Goal: Task Accomplishment & Management: Manage account settings

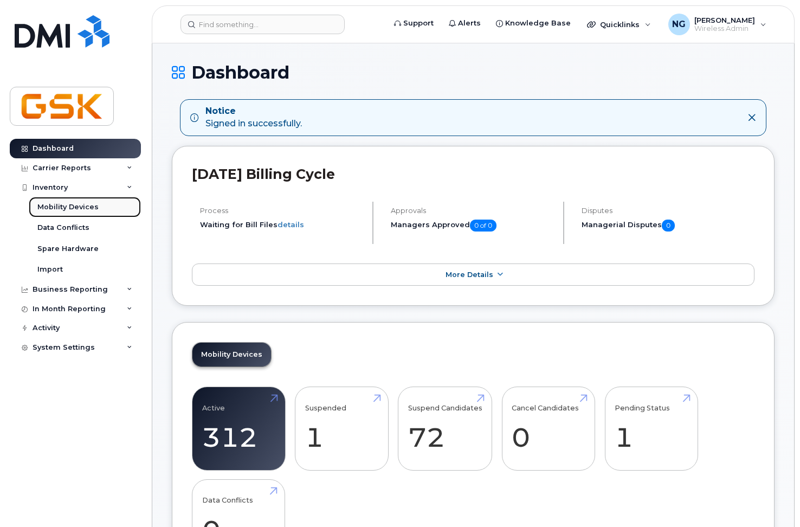
click at [68, 205] on div "Mobility Devices" at bounding box center [67, 207] width 61 height 10
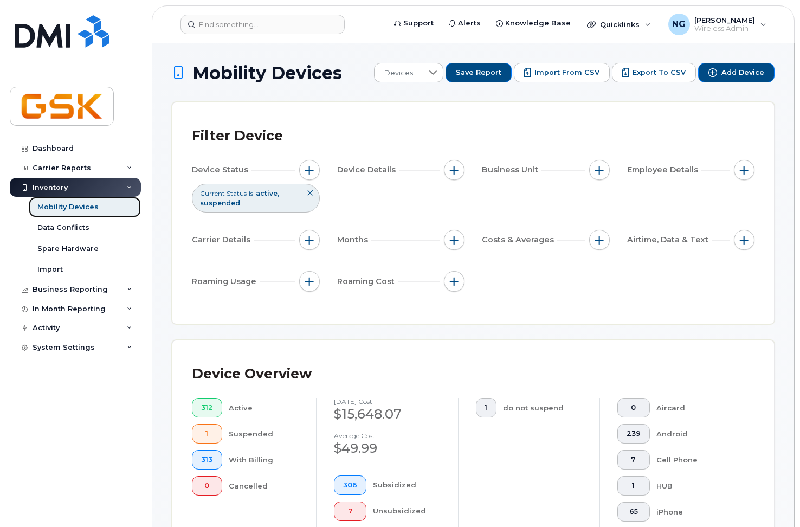
scroll to position [325, 0]
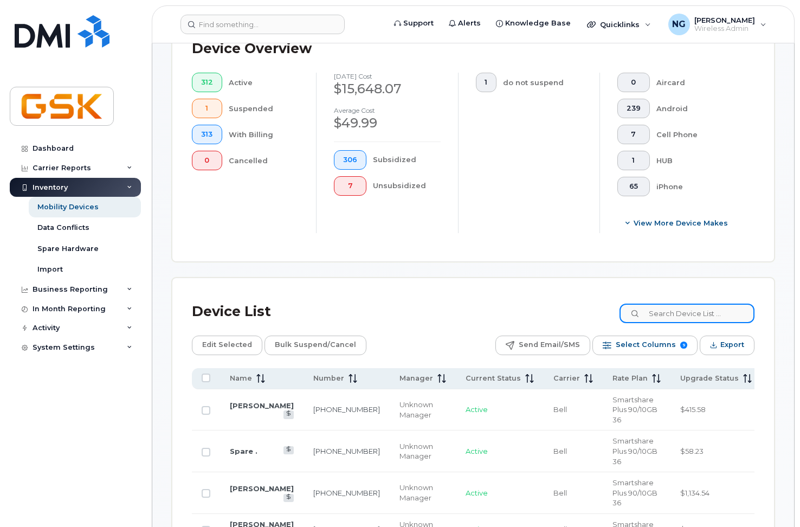
click at [682, 310] on input at bounding box center [687, 314] width 135 height 20
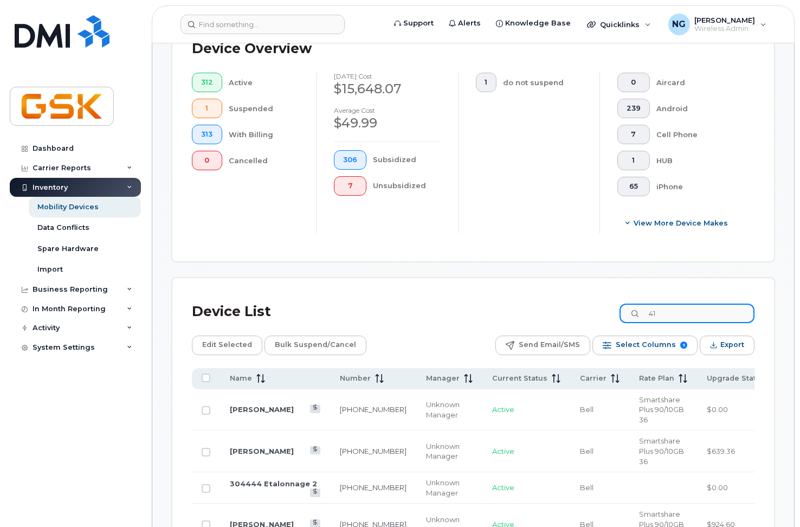
type input "4"
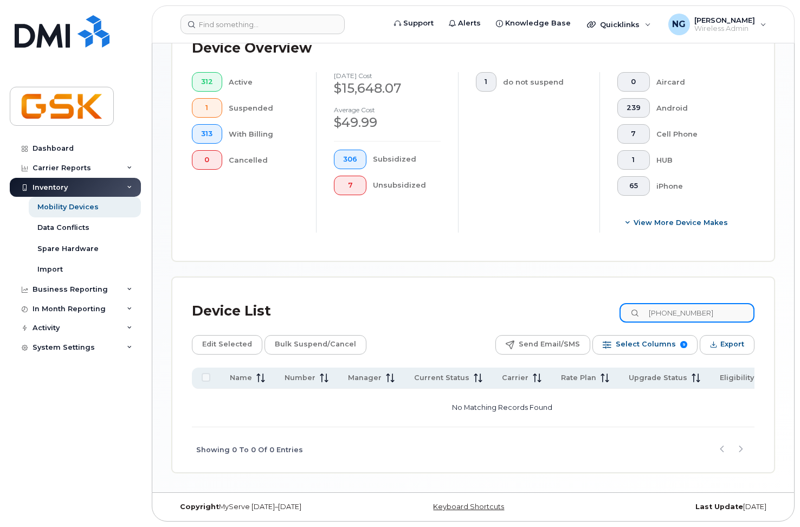
scroll to position [329, 0]
click at [714, 308] on input "581-996-1692" at bounding box center [687, 313] width 135 height 20
type input "581-996-"
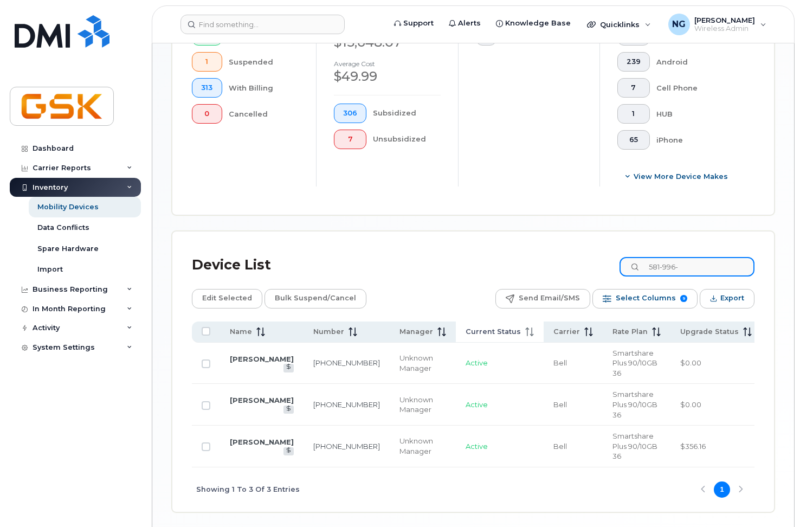
scroll to position [415, 0]
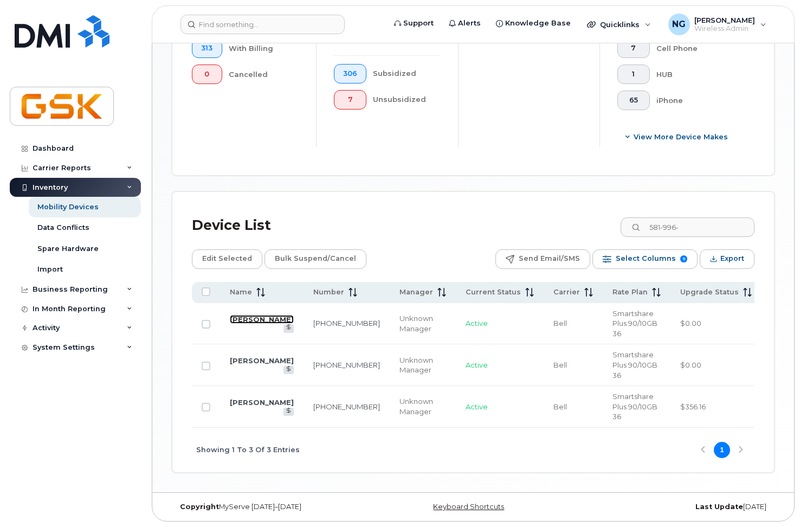
click at [236, 317] on link "Luc Blanchette" at bounding box center [262, 319] width 64 height 9
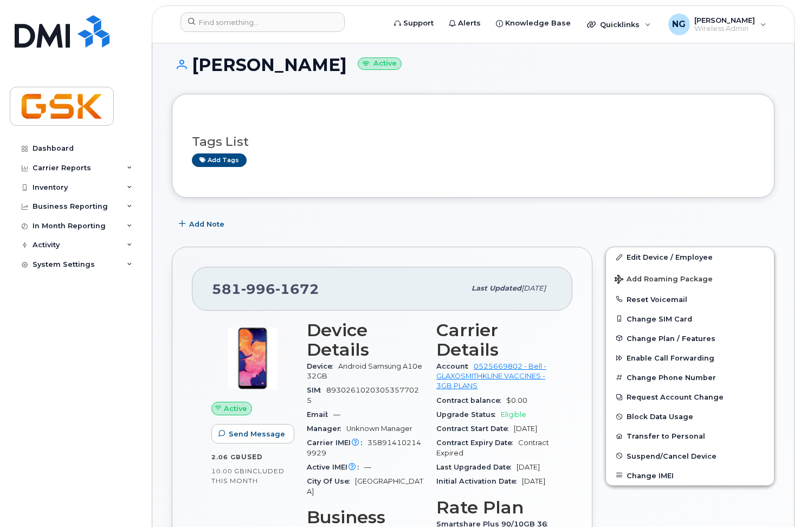
scroll to position [163, 0]
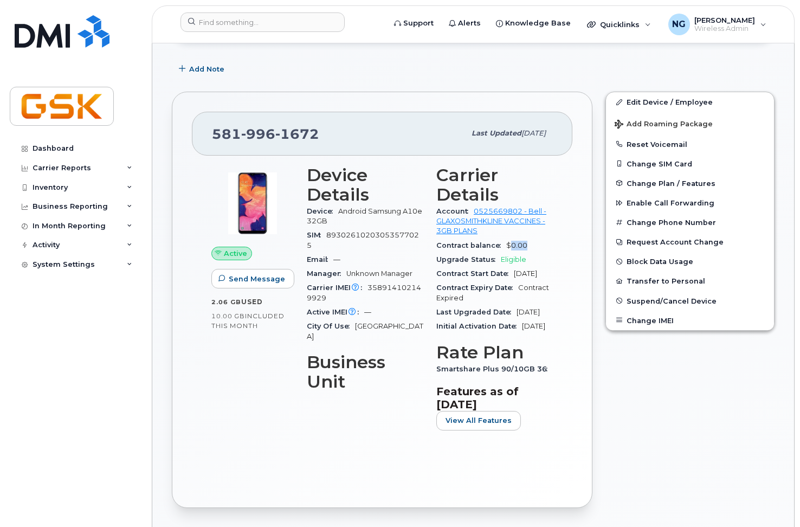
drag, startPoint x: 530, startPoint y: 244, endPoint x: 558, endPoint y: 242, distance: 27.7
click at [558, 242] on div "Carrier Details Account 0525669802 - Bell - GLAXOSMITHKLINE VACCINES - 3GB PLAN…" at bounding box center [495, 302] width 130 height 287
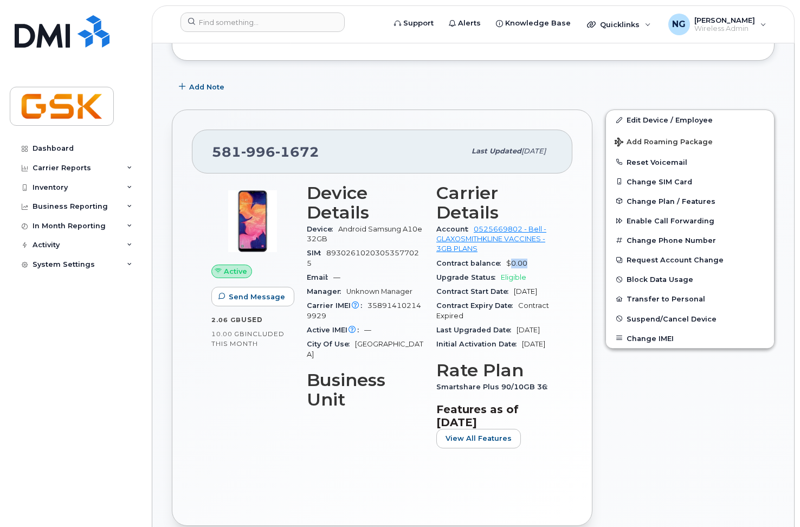
scroll to position [0, 0]
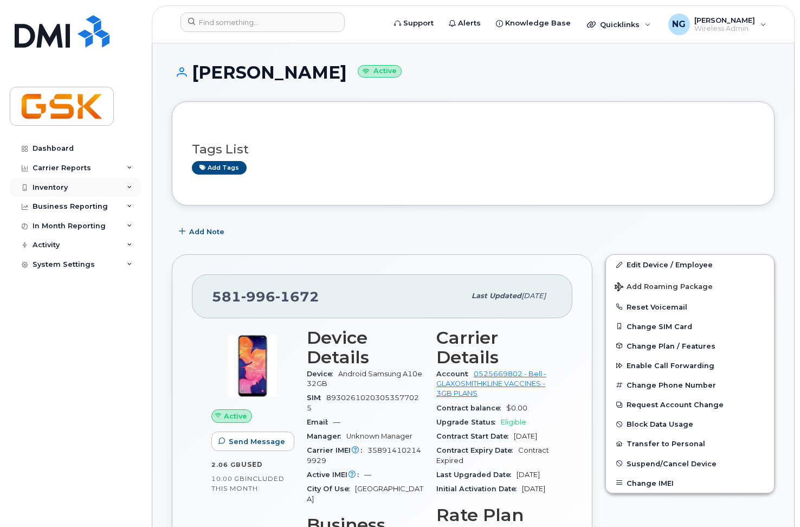
click at [55, 185] on div "Inventory" at bounding box center [50, 187] width 35 height 9
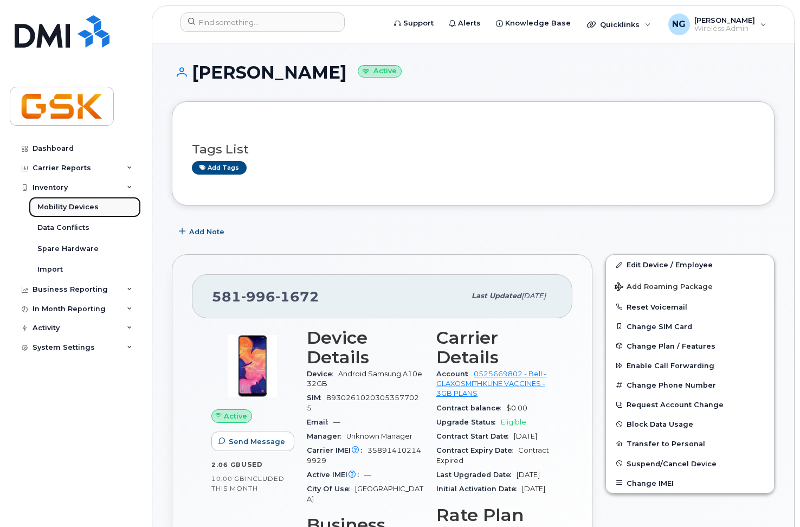
click at [75, 205] on div "Mobility Devices" at bounding box center [67, 207] width 61 height 10
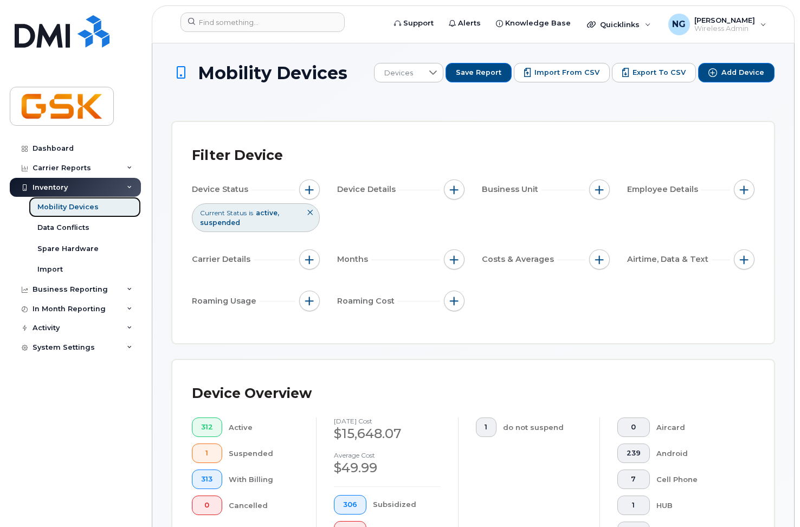
scroll to position [271, 0]
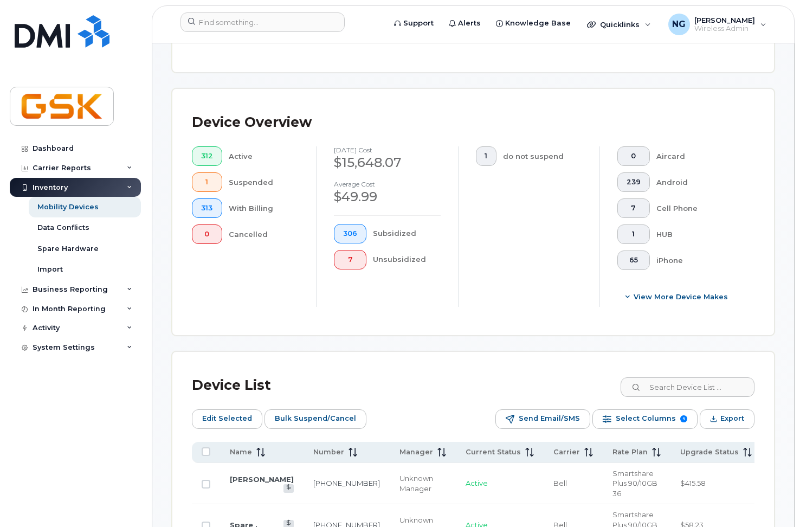
click at [676, 317] on div "Device Overview 312 Active 1 Suspended 313 With Billing 0 Cancelled July 2025 c…" at bounding box center [473, 212] width 602 height 246
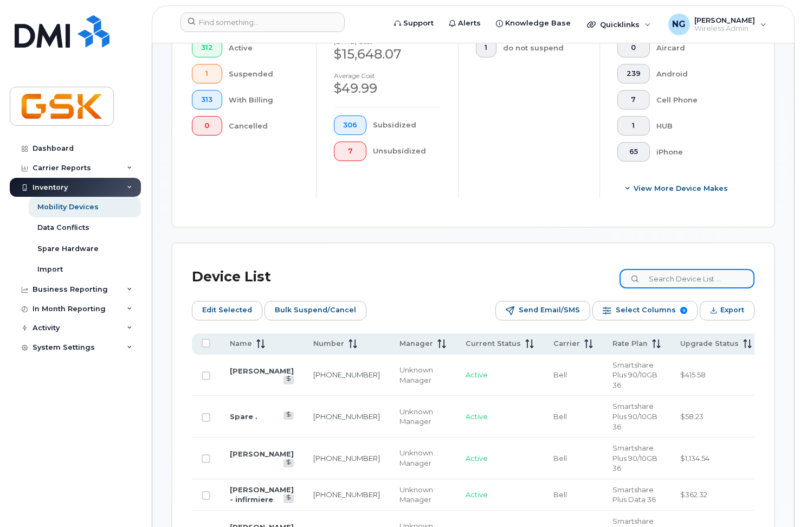
click at [687, 274] on input at bounding box center [687, 279] width 135 height 20
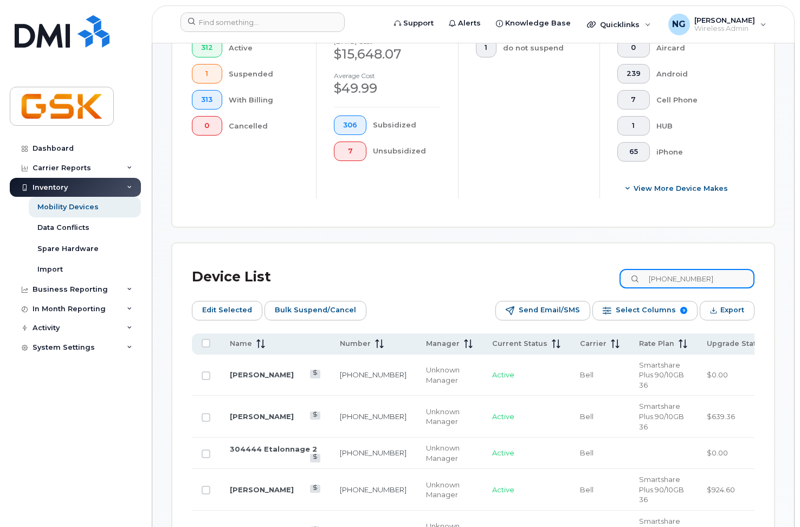
type input "418-808-1701"
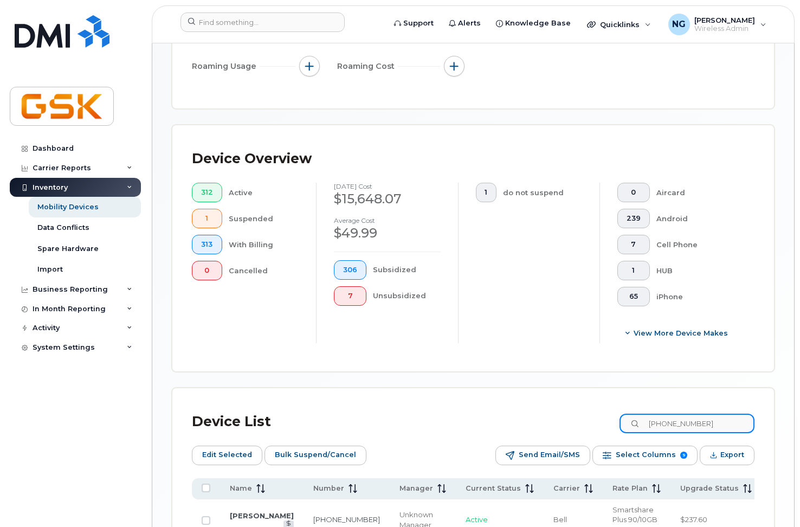
scroll to position [351, 0]
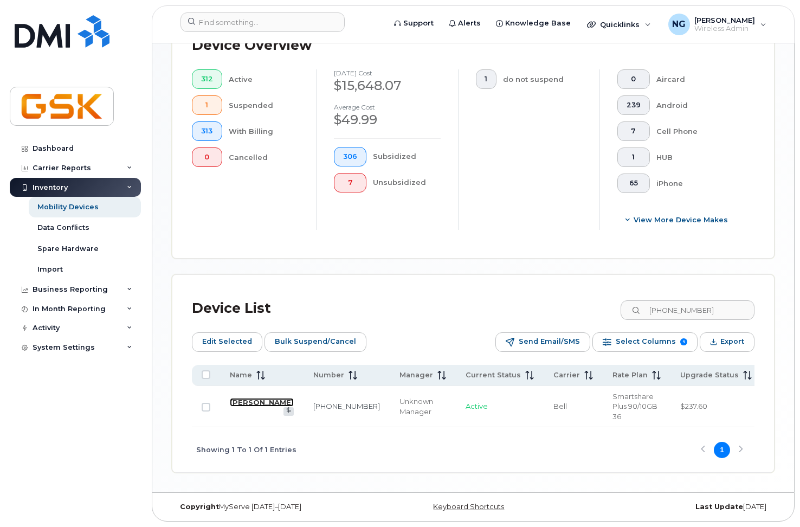
click at [238, 398] on link "[PERSON_NAME]" at bounding box center [262, 402] width 64 height 9
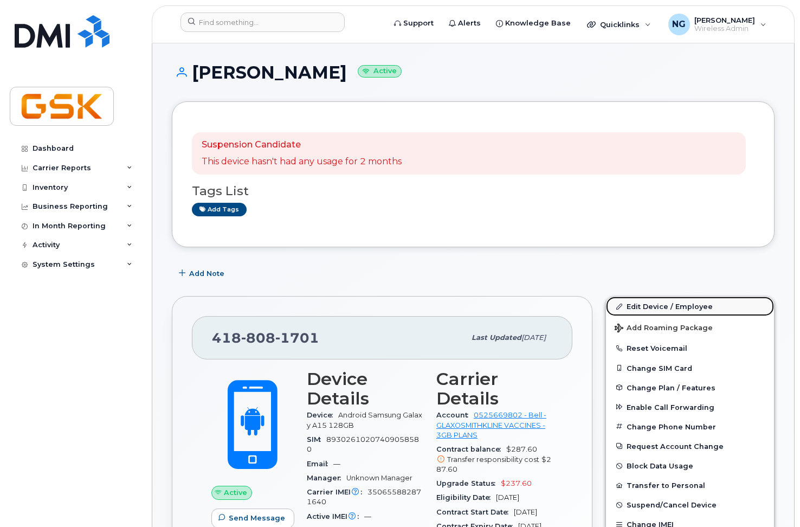
click at [655, 308] on link "Edit Device / Employee" at bounding box center [690, 306] width 168 height 20
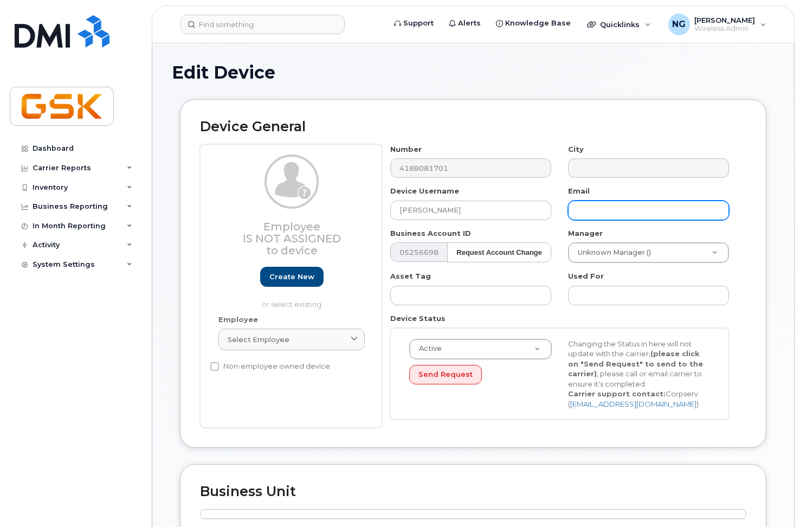
type input "[PERSON_NAME]"
click at [608, 207] on input "text" at bounding box center [648, 211] width 161 height 20
type input "Berthou"
click at [763, 345] on div "Device General Employee Is not assigned to device Create new or select existing…" at bounding box center [473, 273] width 586 height 349
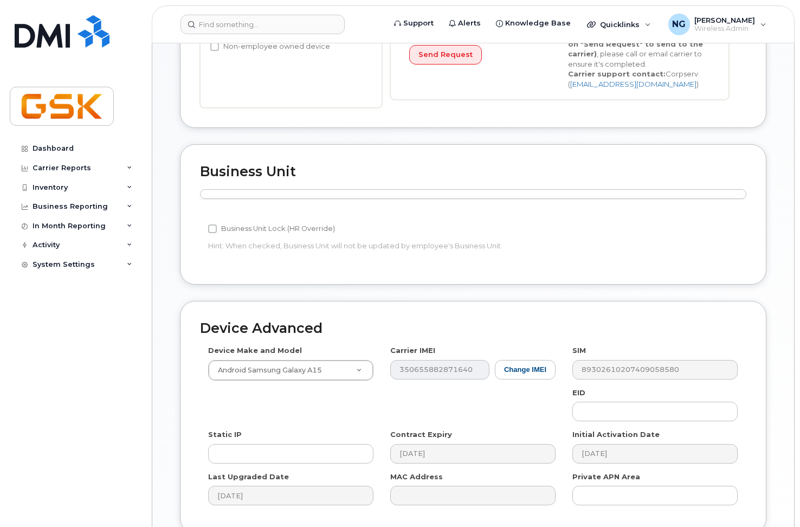
scroll to position [417, 0]
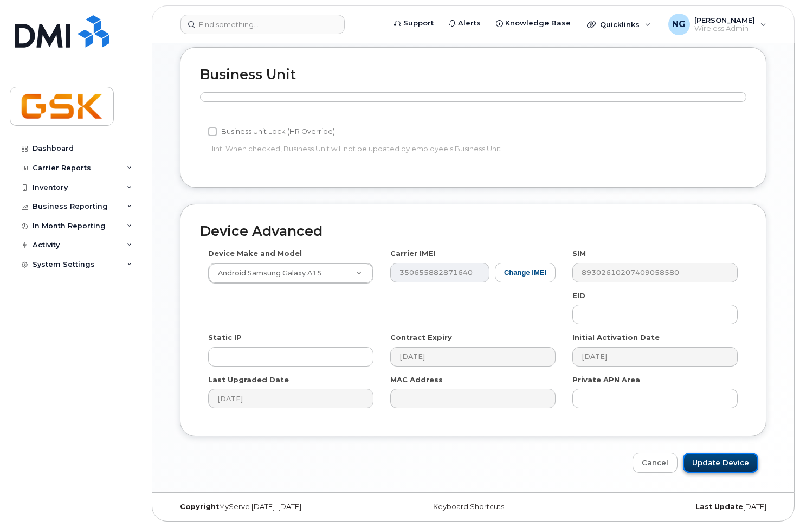
click at [732, 464] on input "Update Device" at bounding box center [720, 463] width 75 height 20
type input "Saving..."
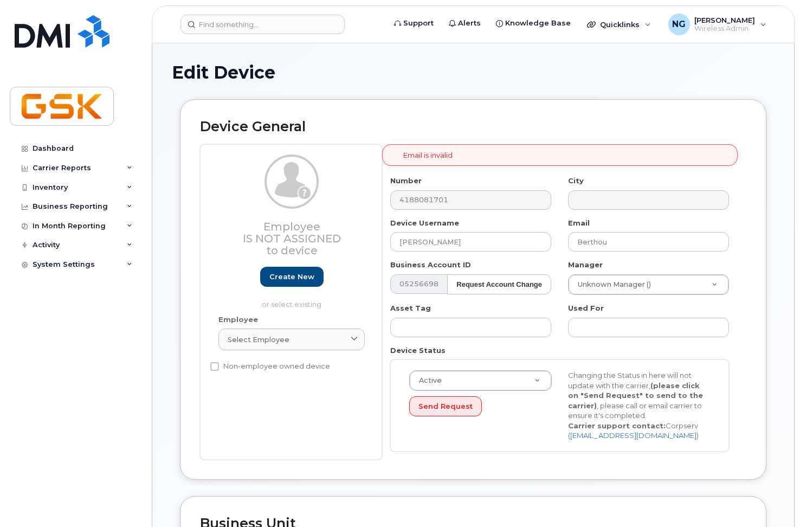
click at [460, 92] on div "Edit Device" at bounding box center [473, 81] width 603 height 36
